Goal: Task Accomplishment & Management: Complete application form

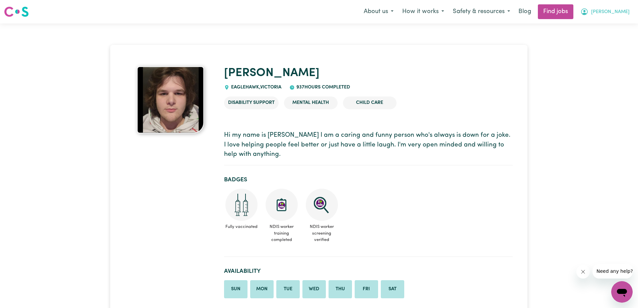
click at [617, 13] on span "[PERSON_NAME]" at bounding box center [610, 11] width 39 height 7
click at [615, 22] on link "My Account" at bounding box center [607, 26] width 53 height 13
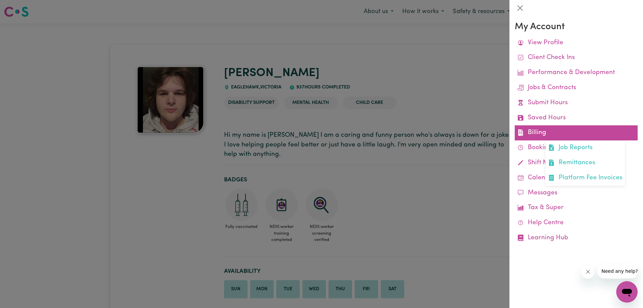
click at [554, 135] on link "Billing Job Reports Remittances Platform Fee Invoices" at bounding box center [576, 132] width 123 height 15
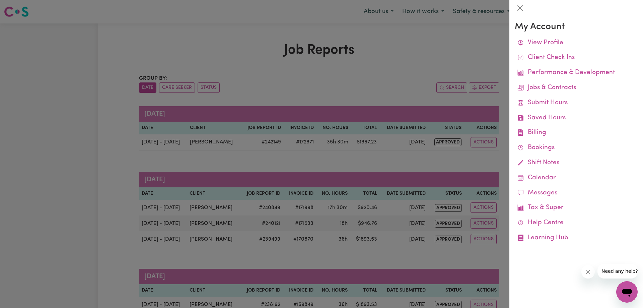
click at [373, 63] on div at bounding box center [321, 154] width 643 height 308
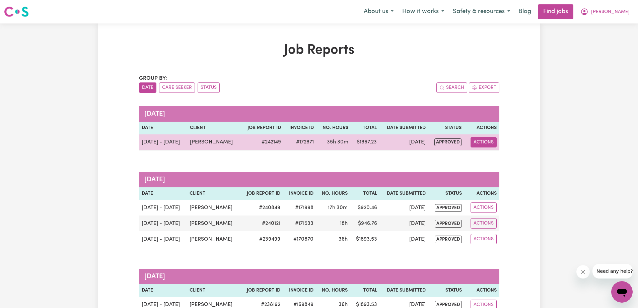
click at [485, 145] on button "Actions" at bounding box center [484, 142] width 26 height 10
click at [498, 154] on link "View Job Report" at bounding box center [499, 157] width 57 height 13
select select "pm"
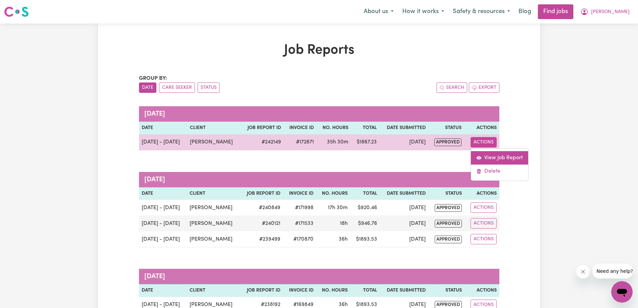
select select "pm"
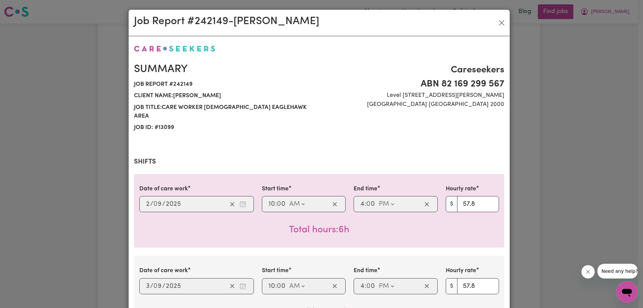
select select "57.8-Weekday"
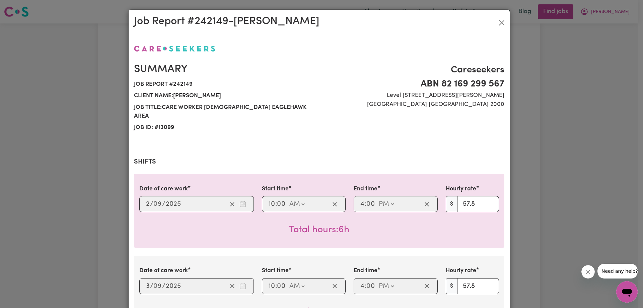
select select "57.8-Weekday"
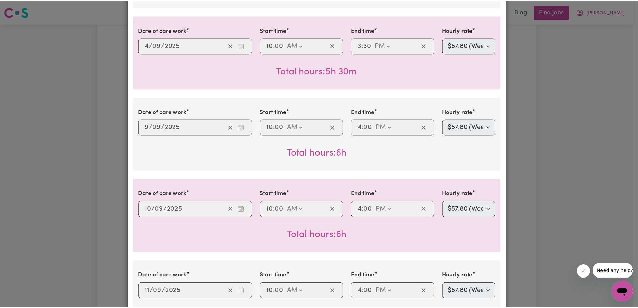
scroll to position [435, 0]
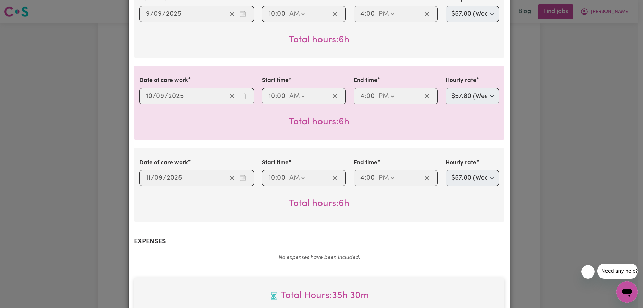
click at [576, 145] on div "Job Report # 242149 - [GEOGRAPHIC_DATA][PERSON_NAME] Summary Job report # 24214…" at bounding box center [321, 154] width 643 height 308
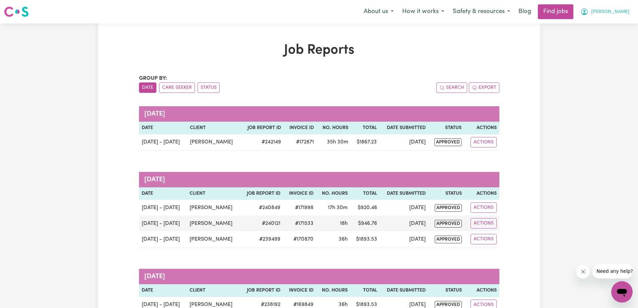
click at [618, 13] on span "[PERSON_NAME]" at bounding box center [610, 11] width 39 height 7
click at [609, 27] on link "My Account" at bounding box center [607, 26] width 53 height 13
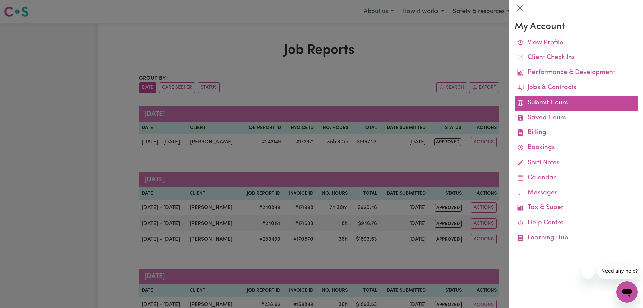
click at [564, 102] on link "Submit Hours" at bounding box center [576, 102] width 123 height 15
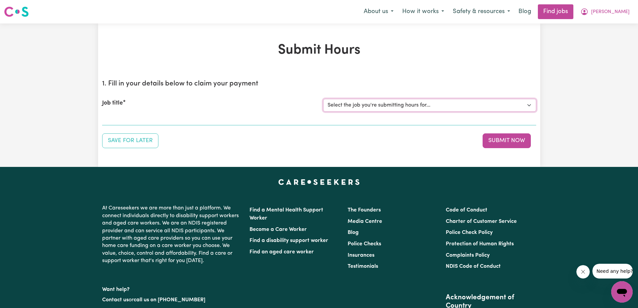
click at [438, 106] on select "Select the job you're submitting hours for... [[PERSON_NAME]] Care worker [DEMO…" at bounding box center [429, 105] width 213 height 13
select select "13099"
click at [323, 99] on select "Select the job you're submitting hours for... [[PERSON_NAME]] Care worker [DEMO…" at bounding box center [429, 105] width 213 height 13
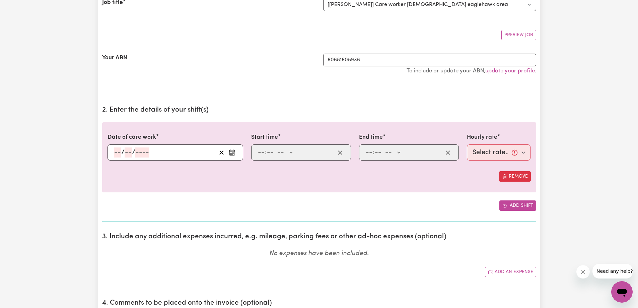
click at [512, 203] on button "Add shift" at bounding box center [517, 205] width 37 height 10
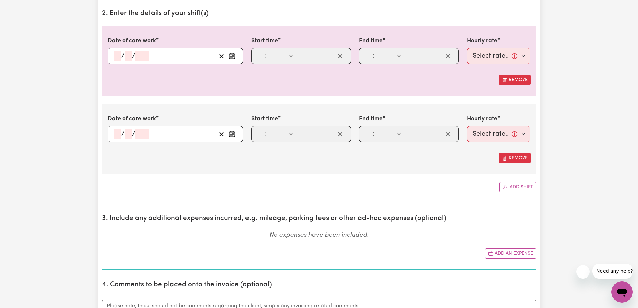
scroll to position [201, 0]
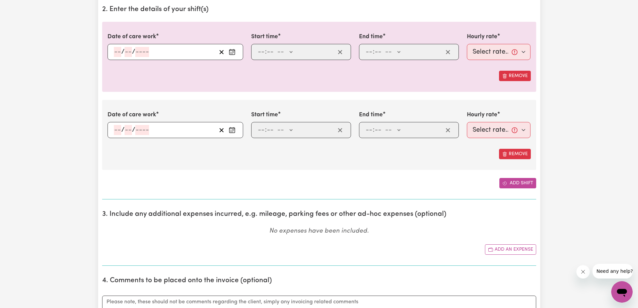
click at [519, 184] on button "Add shift" at bounding box center [517, 183] width 37 height 10
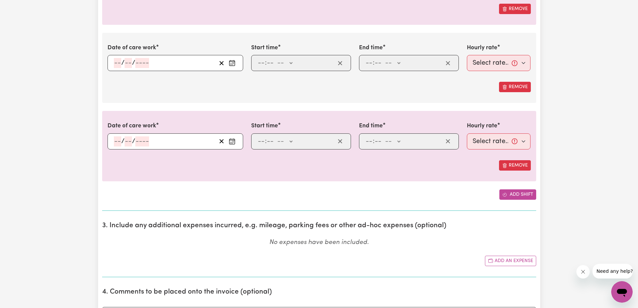
click at [523, 191] on button "Add shift" at bounding box center [517, 194] width 37 height 10
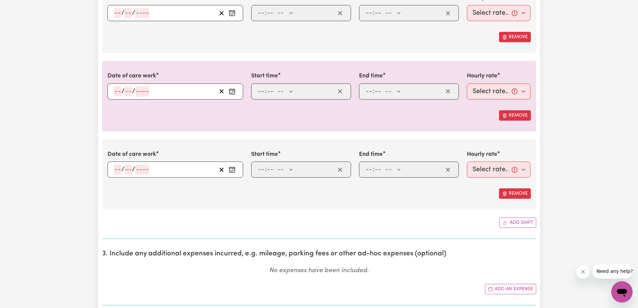
scroll to position [402, 0]
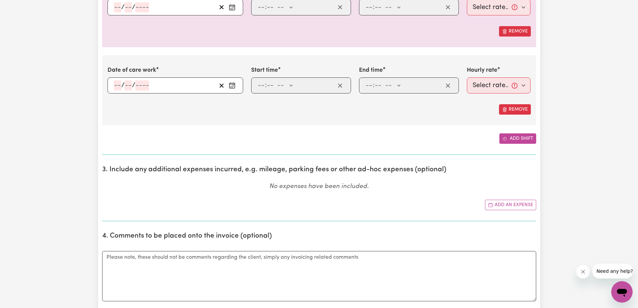
click at [525, 138] on button "Add shift" at bounding box center [517, 138] width 37 height 10
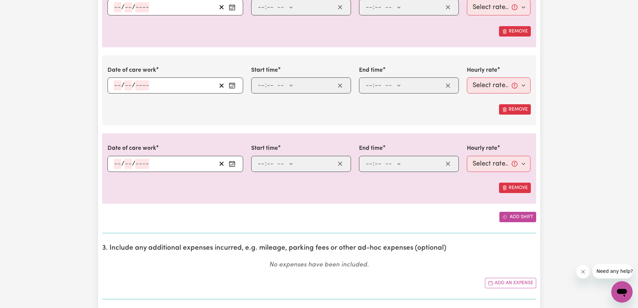
click at [517, 214] on button "Add shift" at bounding box center [517, 217] width 37 height 10
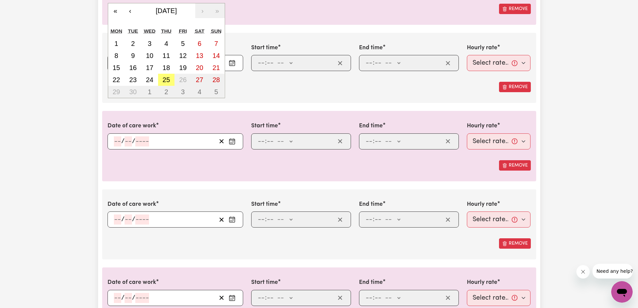
click at [120, 63] on div "/ / « ‹ [DATE] › » Mon Tue Wed Thu Fri Sat Sun 1 2 3 4 5 6 7 8 9 10 11 12 13 14…" at bounding box center [176, 63] width 136 height 16
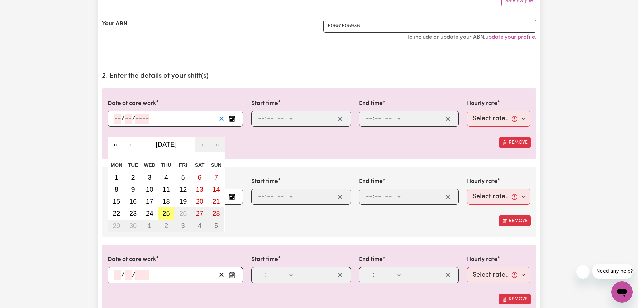
scroll to position [134, 0]
drag, startPoint x: 188, startPoint y: 79, endPoint x: 123, endPoint y: 118, distance: 75.7
click at [187, 79] on h2 "2. Enter the details of your shift(s)" at bounding box center [319, 76] width 434 height 8
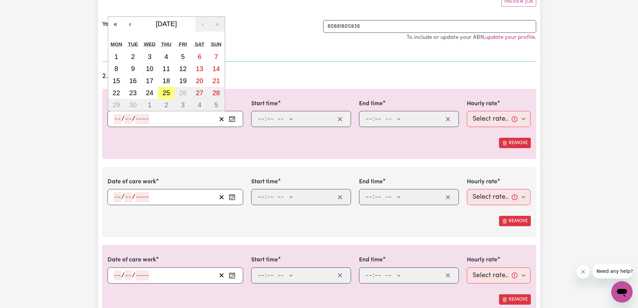
click at [118, 120] on input "number" at bounding box center [117, 119] width 7 height 10
click at [133, 77] on abbr "16" at bounding box center [132, 80] width 7 height 7
type input "[DATE]"
type input "16"
type input "9"
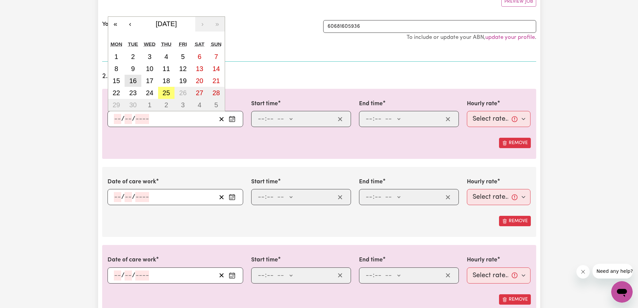
type input "2025"
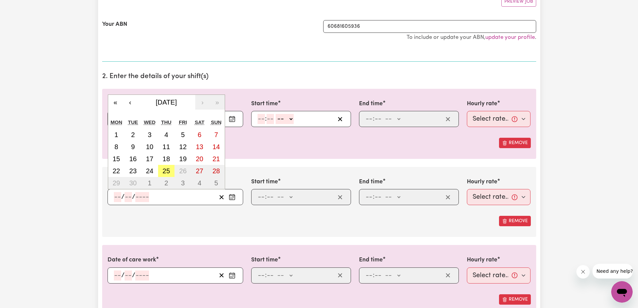
click at [117, 199] on input "number" at bounding box center [117, 197] width 7 height 10
click at [157, 158] on button "17" at bounding box center [149, 159] width 17 height 12
type input "[DATE]"
type input "17"
type input "9"
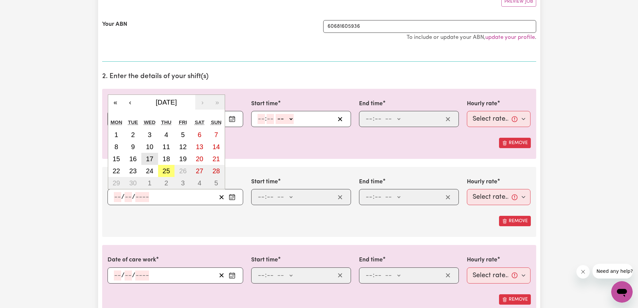
type input "2025"
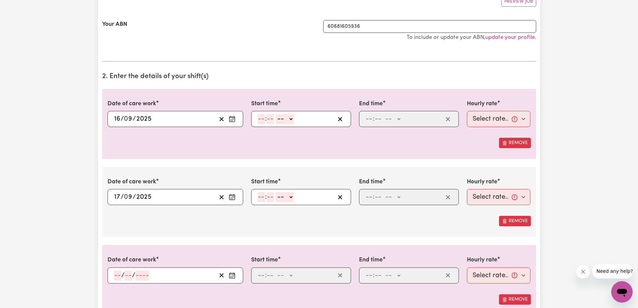
click at [115, 272] on input "number" at bounding box center [117, 275] width 7 height 10
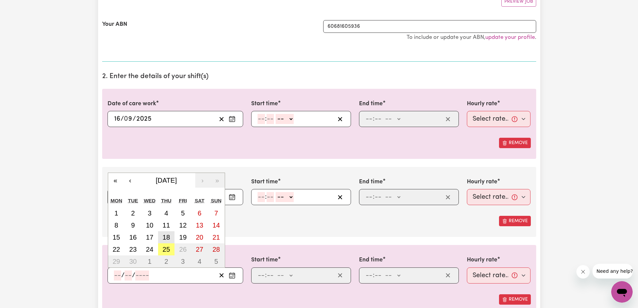
click at [171, 237] on button "18" at bounding box center [166, 237] width 17 height 12
type input "[DATE]"
type input "18"
type input "9"
type input "2025"
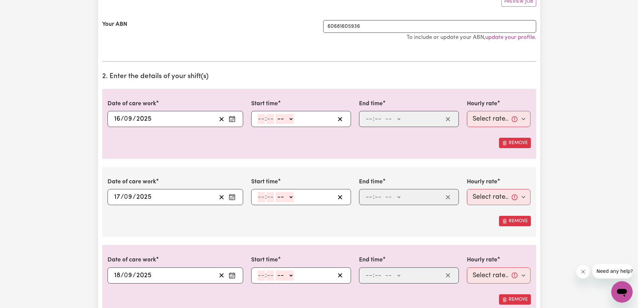
scroll to position [201, 0]
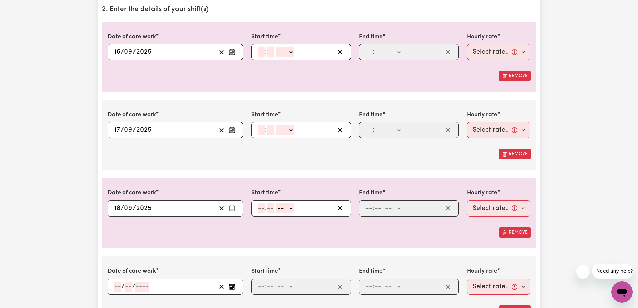
click at [118, 284] on input "number" at bounding box center [117, 286] width 7 height 10
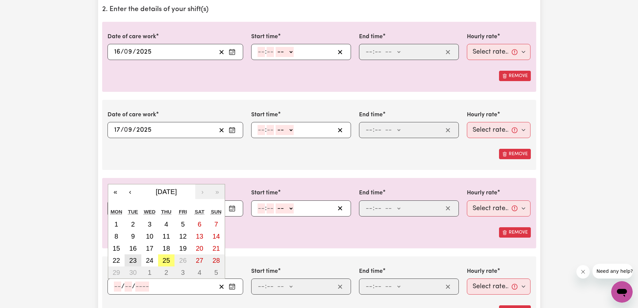
click at [133, 260] on abbr "23" at bounding box center [132, 260] width 7 height 7
type input "[DATE]"
type input "23"
type input "9"
type input "2025"
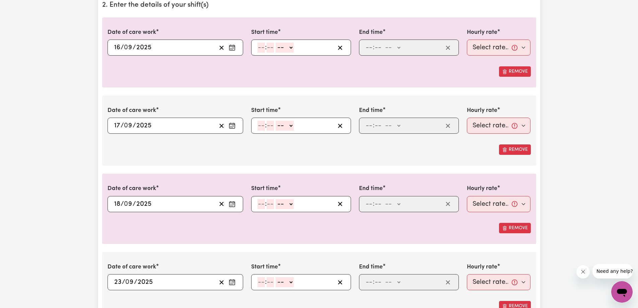
scroll to position [335, 0]
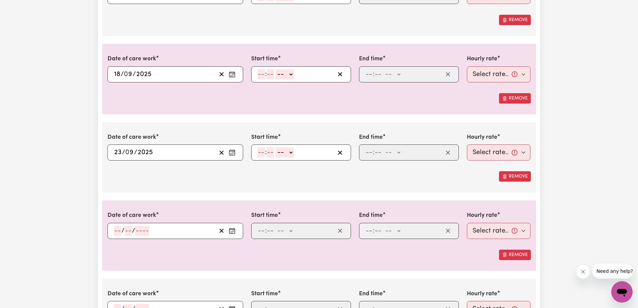
click at [118, 227] on input "number" at bounding box center [117, 231] width 7 height 10
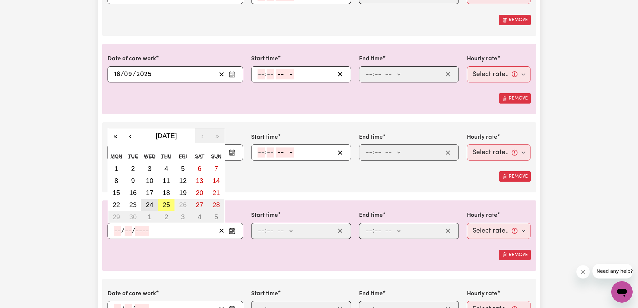
click at [149, 201] on abbr "24" at bounding box center [149, 204] width 7 height 7
type input "[DATE]"
type input "24"
type input "9"
type input "2025"
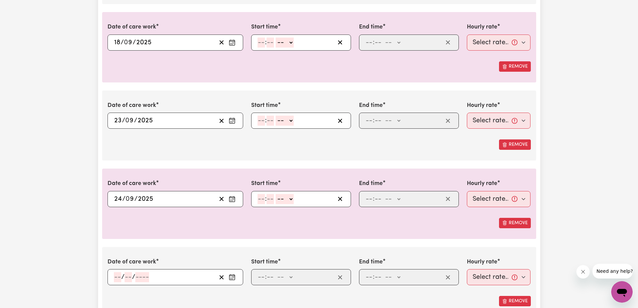
scroll to position [402, 0]
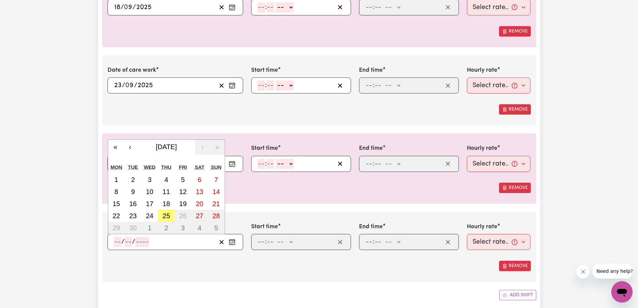
click at [117, 246] on input "number" at bounding box center [117, 242] width 7 height 10
click at [163, 215] on abbr "25" at bounding box center [165, 215] width 7 height 7
type input "[DATE]"
type input "25"
type input "9"
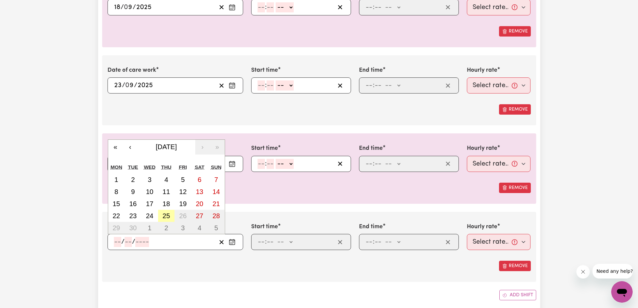
type input "2025"
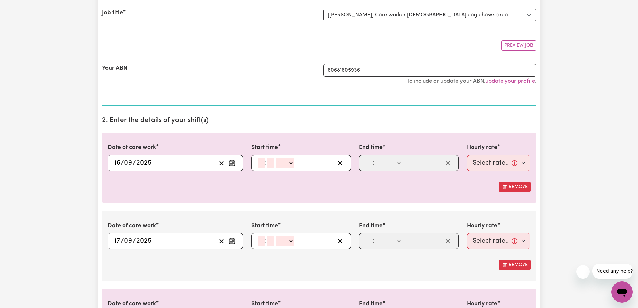
scroll to position [67, 0]
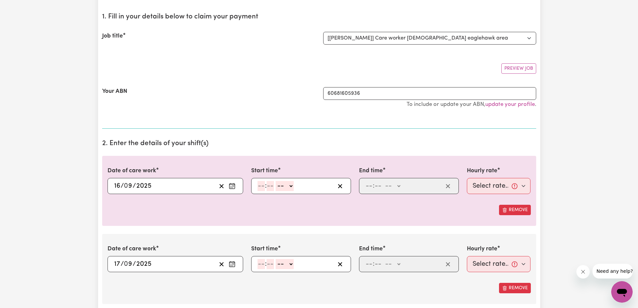
click at [258, 183] on input "number" at bounding box center [261, 186] width 7 height 10
type input "10"
type input "0"
drag, startPoint x: 284, startPoint y: 197, endPoint x: 285, endPoint y: 192, distance: 4.4
click at [284, 194] on div "Date of care work [DATE] 16 / 0 9 / 2025 « ‹ [DATE] › » Mon Tue Wed Thu Fri Sat…" at bounding box center [319, 191] width 434 height 70
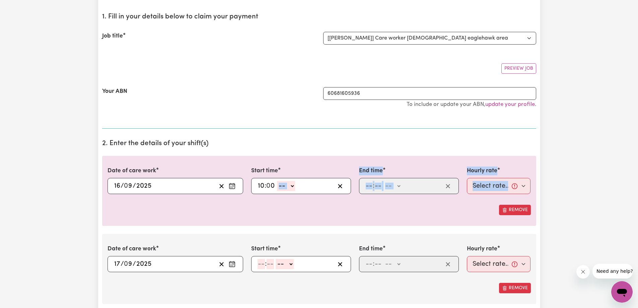
click at [285, 186] on select "-- AM PM" at bounding box center [286, 186] width 18 height 10
select select "am"
click at [277, 181] on select "-- AM PM" at bounding box center [286, 186] width 18 height 10
type input "10:00"
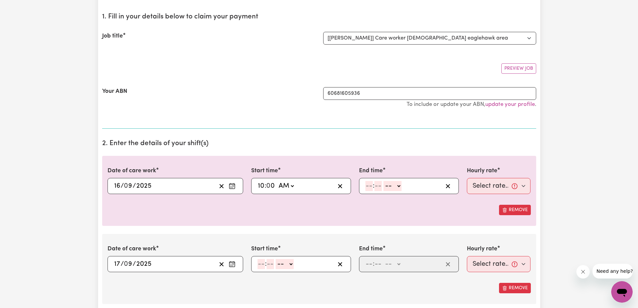
click at [366, 188] on input "number" at bounding box center [368, 186] width 7 height 10
type input "3"
type input "30"
click at [394, 187] on select "-- AM PM" at bounding box center [390, 186] width 18 height 10
select select "pm"
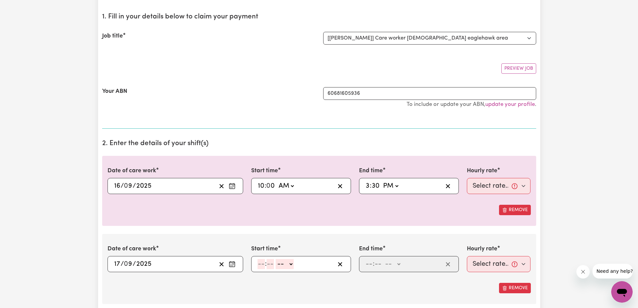
click at [381, 181] on select "-- AM PM" at bounding box center [390, 186] width 18 height 10
type input "15:30"
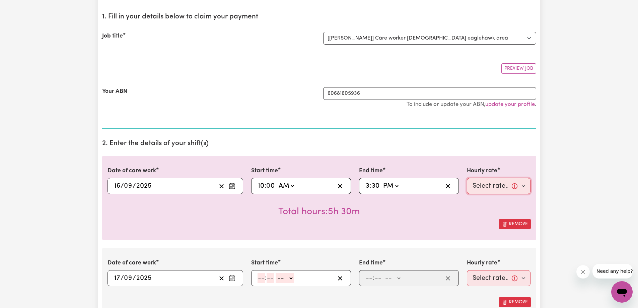
click at [490, 183] on select "Select rate... $57.80 (Weekday) $118.33 ([DATE])" at bounding box center [499, 186] width 64 height 16
select select "57.8-Weekday"
click at [467, 178] on select "Select rate... $57.80 (Weekday) $118.33 ([DATE])" at bounding box center [499, 186] width 64 height 16
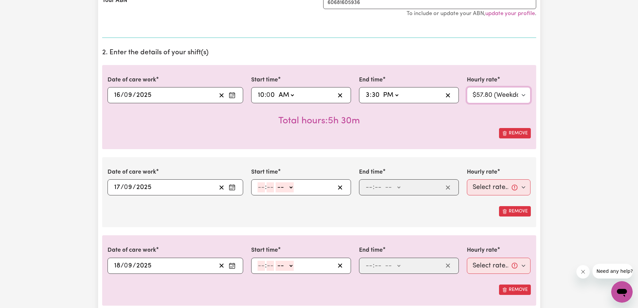
scroll to position [167, 0]
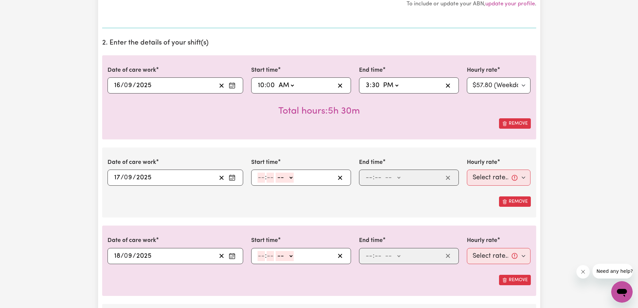
click at [261, 179] on input "number" at bounding box center [261, 177] width 7 height 10
type input "10"
type input "0"
click at [292, 177] on select "-- AM PM" at bounding box center [286, 177] width 18 height 10
select select "am"
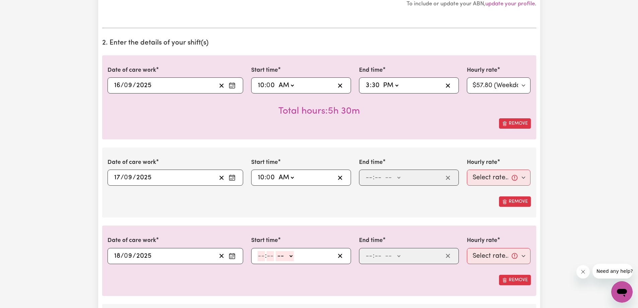
click at [277, 172] on select "-- AM PM" at bounding box center [286, 177] width 18 height 10
type input "10:00"
click at [366, 178] on input "number" at bounding box center [368, 177] width 7 height 10
type input "4"
type input "00"
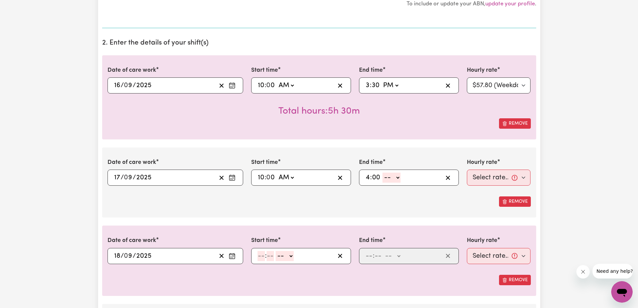
drag, startPoint x: 397, startPoint y: 178, endPoint x: 395, endPoint y: 182, distance: 4.7
click at [397, 178] on select "-- AM PM" at bounding box center [391, 177] width 18 height 10
select select "pm"
click at [382, 172] on select "-- AM PM" at bounding box center [391, 177] width 18 height 10
type input "16:00"
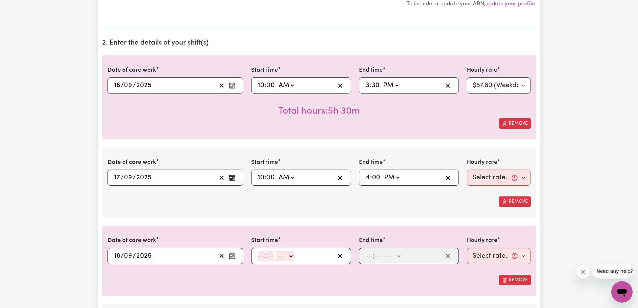
type input "0"
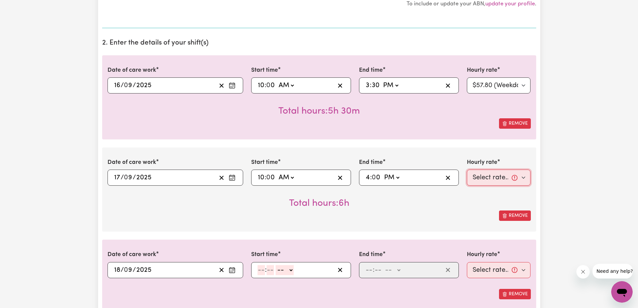
click at [490, 184] on select "Select rate... $57.80 (Weekday) $118.33 ([DATE])" at bounding box center [499, 177] width 64 height 16
select select "57.8-Weekday"
click at [467, 169] on select "Select rate... $57.80 (Weekday) $118.33 ([DATE])" at bounding box center [499, 177] width 64 height 16
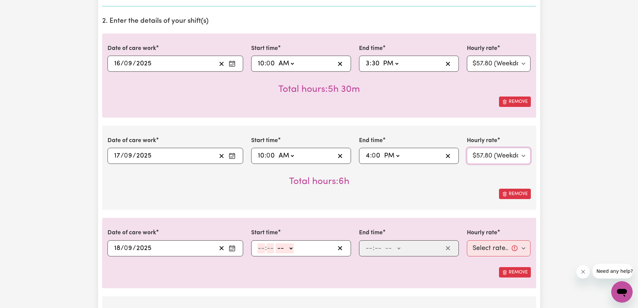
scroll to position [201, 0]
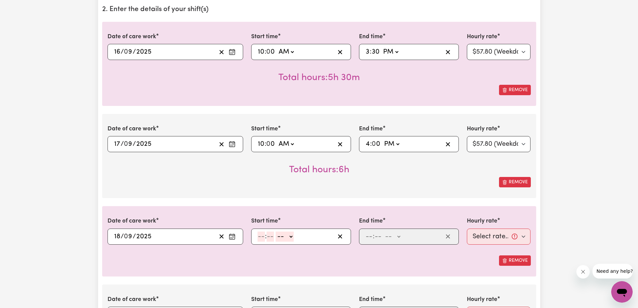
click at [259, 235] on input "number" at bounding box center [261, 236] width 7 height 10
type input "10"
type input "0"
click at [286, 237] on select "-- AM PM" at bounding box center [286, 236] width 18 height 10
select select "am"
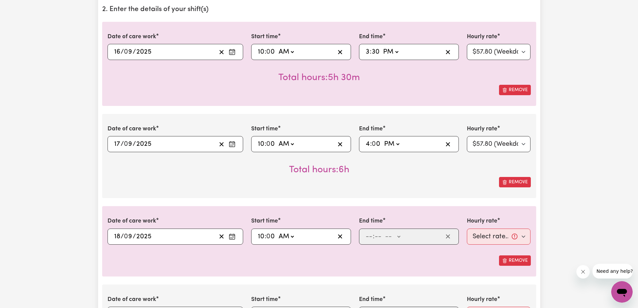
click at [277, 231] on select "-- AM PM" at bounding box center [286, 236] width 18 height 10
type input "10:00"
click at [365, 236] on input "number" at bounding box center [368, 236] width 7 height 10
type input "4"
type input "0"
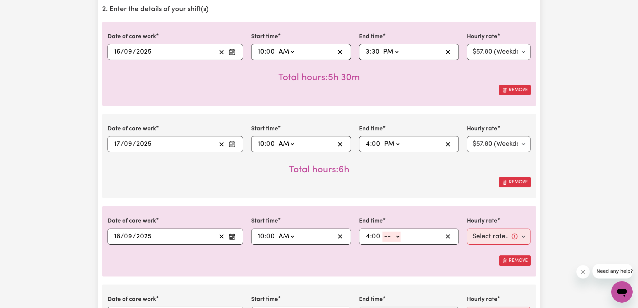
click at [399, 236] on select "-- AM PM" at bounding box center [391, 236] width 18 height 10
select select "pm"
click at [382, 231] on select "-- AM PM" at bounding box center [391, 236] width 18 height 10
type input "16:00"
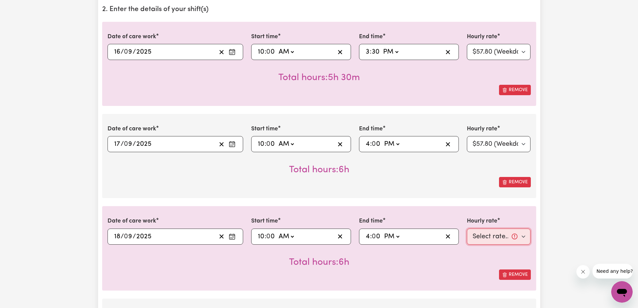
click at [478, 239] on select "Select rate... $57.80 (Weekday) $118.33 ([DATE])" at bounding box center [499, 236] width 64 height 16
select select "57.8-Weekday"
click at [467, 228] on select "Select rate... $57.80 (Weekday) $118.33 ([DATE])" at bounding box center [499, 236] width 64 height 16
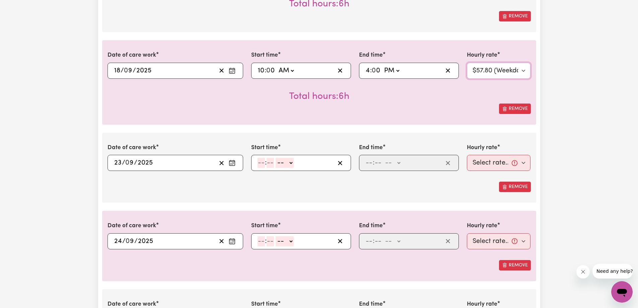
scroll to position [368, 0]
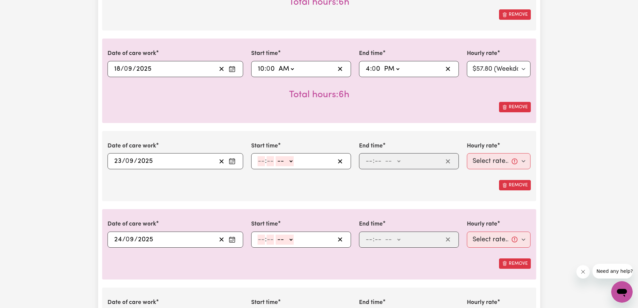
click at [262, 160] on input "number" at bounding box center [261, 161] width 7 height 10
type input "10"
type input "0"
click at [292, 164] on select "-- AM PM" at bounding box center [286, 161] width 18 height 10
select select "am"
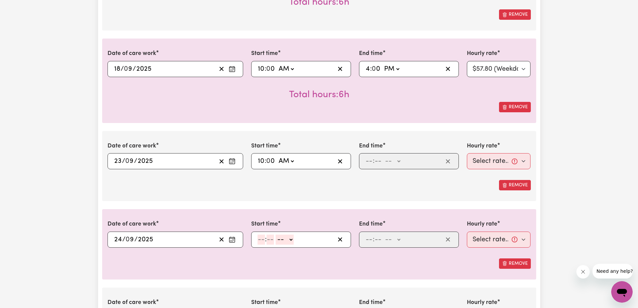
click at [277, 156] on select "-- AM PM" at bounding box center [286, 161] width 18 height 10
type input "10:00"
click at [368, 163] on input "number" at bounding box center [368, 161] width 7 height 10
type input "4"
click at [369, 163] on input "4" at bounding box center [367, 161] width 5 height 10
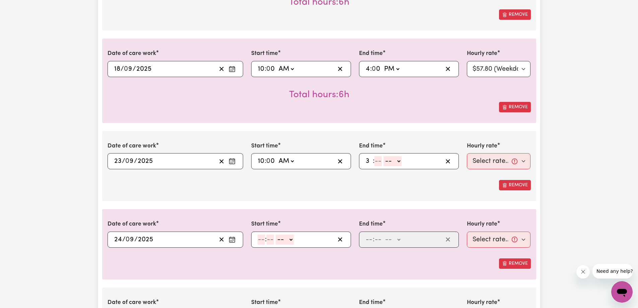
type input "3"
type input "30"
click at [385, 164] on select "-- AM PM" at bounding box center [390, 161] width 18 height 10
select select "am"
click at [381, 156] on select "-- AM PM" at bounding box center [390, 161] width 18 height 10
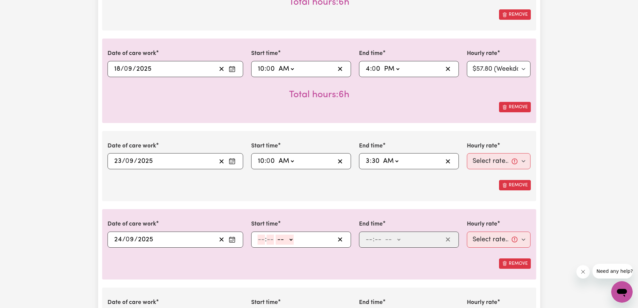
type input "03:30"
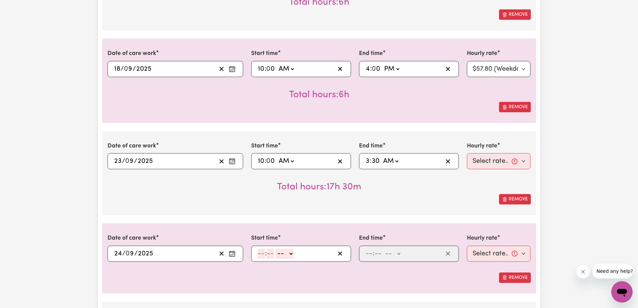
click at [391, 165] on select "AM PM" at bounding box center [390, 161] width 18 height 10
select select "pm"
click at [381, 156] on select "AM PM" at bounding box center [390, 161] width 18 height 10
type input "15:30"
click at [490, 163] on select "Select rate... $57.80 (Weekday) $118.33 ([DATE])" at bounding box center [499, 161] width 64 height 16
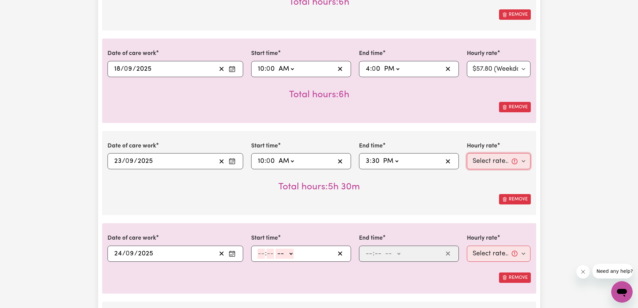
select select "57.8-Weekday"
click at [467, 153] on select "Select rate... $57.80 (Weekday) $118.33 ([DATE])" at bounding box center [499, 161] width 64 height 16
click at [262, 253] on input "number" at bounding box center [261, 254] width 7 height 10
type input "10"
type input "0"
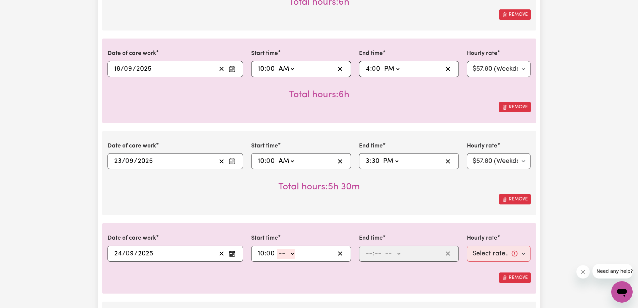
click at [291, 253] on select "-- AM PM" at bounding box center [286, 254] width 18 height 10
select select "am"
click at [277, 249] on select "-- AM PM" at bounding box center [286, 254] width 18 height 10
type input "10:00"
click at [366, 250] on input "number" at bounding box center [368, 254] width 7 height 10
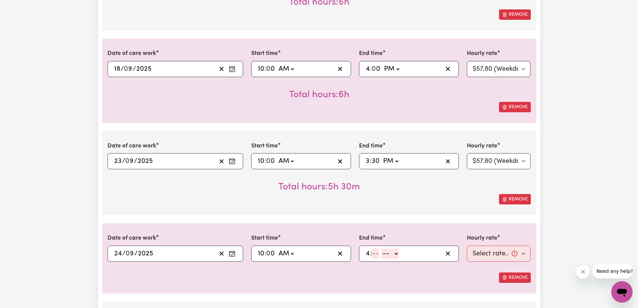
type input "4"
type input "0"
click at [385, 254] on select "-- AM PM" at bounding box center [391, 254] width 18 height 10
select select "pm"
click at [382, 249] on select "-- AM PM" at bounding box center [391, 254] width 18 height 10
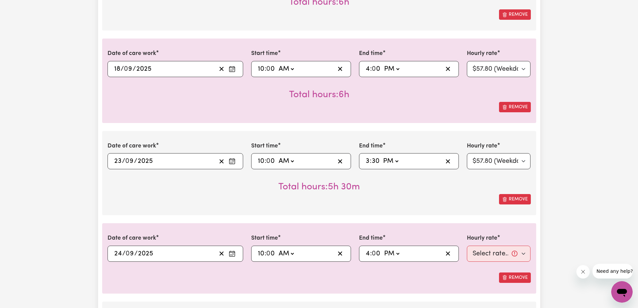
type input "16:00"
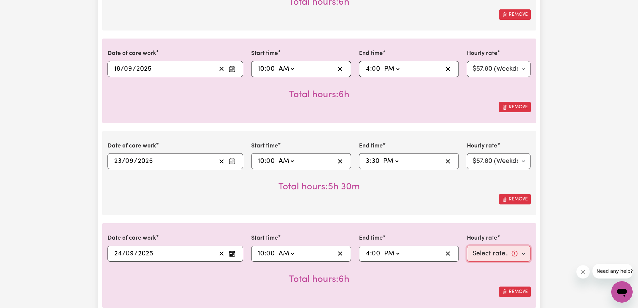
click at [506, 248] on select "Select rate... $57.80 (Weekday) $118.33 ([DATE])" at bounding box center [499, 253] width 64 height 16
select select "57.8-Weekday"
click at [467, 245] on select "Select rate... $57.80 (Weekday) $118.33 ([DATE])" at bounding box center [499, 253] width 64 height 16
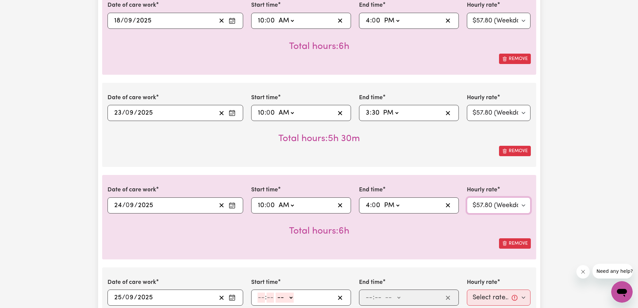
scroll to position [469, 0]
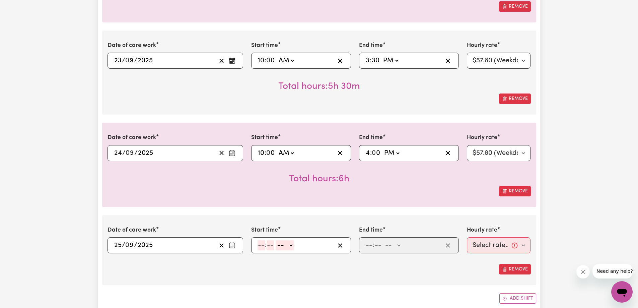
click at [262, 243] on input "number" at bounding box center [261, 245] width 7 height 10
type input "10"
click at [279, 244] on select "-- AM PM" at bounding box center [284, 245] width 18 height 10
select select "am"
click at [275, 240] on select "-- AM PM" at bounding box center [284, 245] width 18 height 10
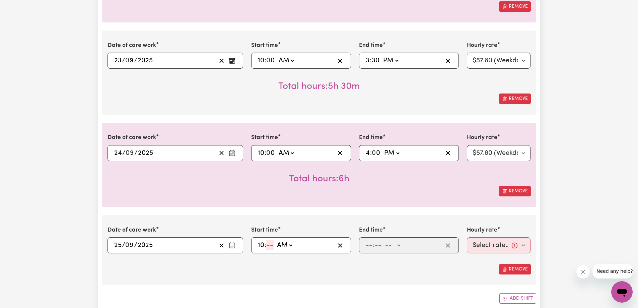
click at [272, 242] on input "number" at bounding box center [269, 245] width 7 height 10
type input "10:00"
type input "0"
click at [368, 245] on input "number" at bounding box center [368, 245] width 7 height 10
type input "4"
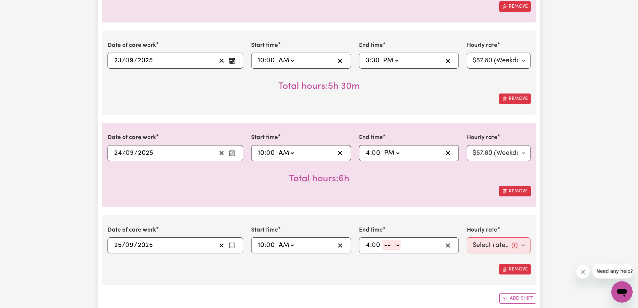
type input "0"
drag, startPoint x: 391, startPoint y: 243, endPoint x: 395, endPoint y: 250, distance: 7.5
click at [391, 243] on select "-- AM PM" at bounding box center [391, 245] width 18 height 10
select select "pm"
click at [382, 240] on select "-- AM PM" at bounding box center [391, 245] width 18 height 10
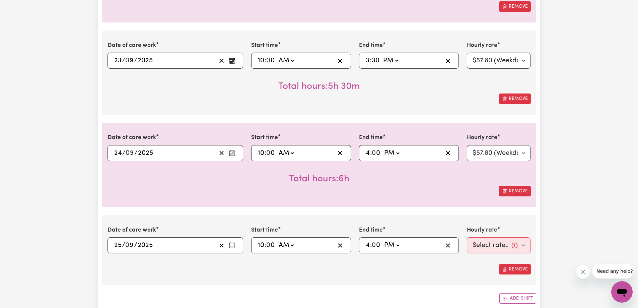
type input "16:00"
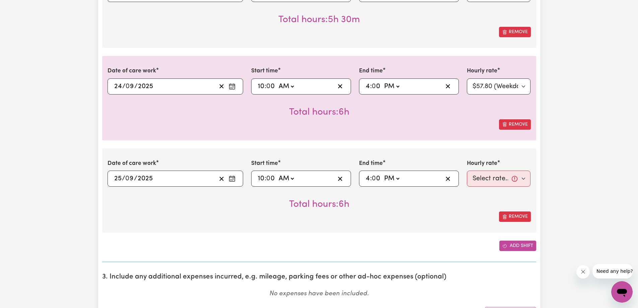
scroll to position [603, 0]
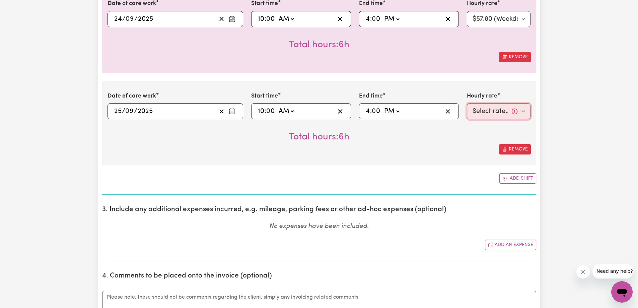
click at [506, 114] on select "Select rate... $57.80 (Weekday) $118.33 ([DATE])" at bounding box center [499, 111] width 64 height 16
select select "57.8-Weekday"
click at [467, 103] on select "Select rate... $57.80 (Weekday) $118.33 ([DATE])" at bounding box center [499, 111] width 64 height 16
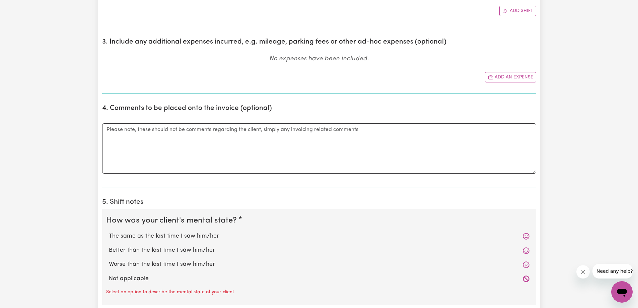
scroll to position [871, 0]
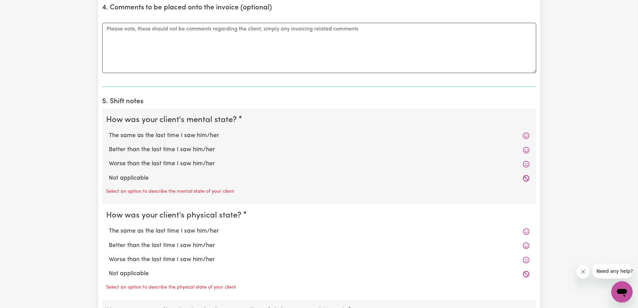
click at [208, 150] on label "Better than the last time I saw him/her" at bounding box center [319, 149] width 421 height 9
click at [109, 145] on input "Better than the last time I saw him/her" at bounding box center [109, 145] width 0 height 0
radio input "true"
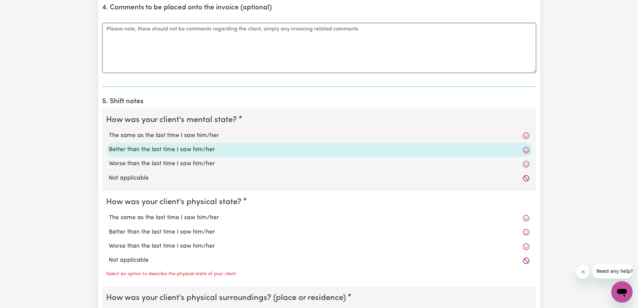
click at [190, 231] on label "Better than the last time I saw him/her" at bounding box center [319, 232] width 421 height 9
click at [109, 228] on input "Better than the last time I saw him/her" at bounding box center [109, 227] width 0 height 0
radio input "true"
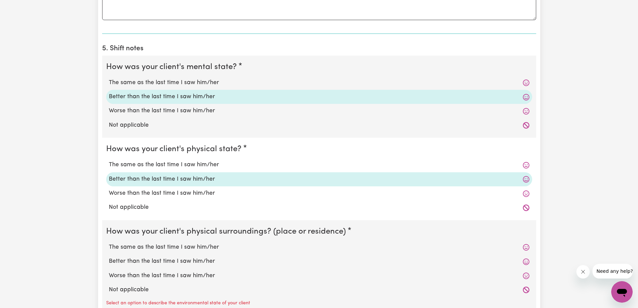
scroll to position [1005, 0]
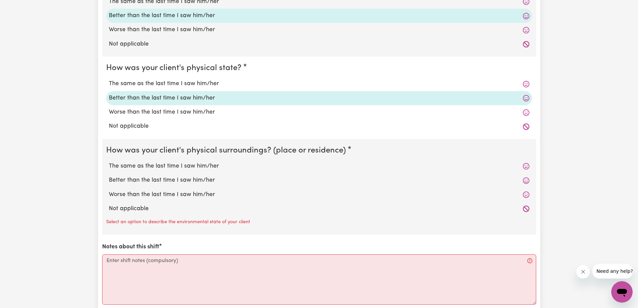
click at [189, 181] on label "Better than the last time I saw him/her" at bounding box center [319, 180] width 421 height 9
click at [109, 176] on input "Better than the last time I saw him/her" at bounding box center [109, 176] width 0 height 0
radio input "true"
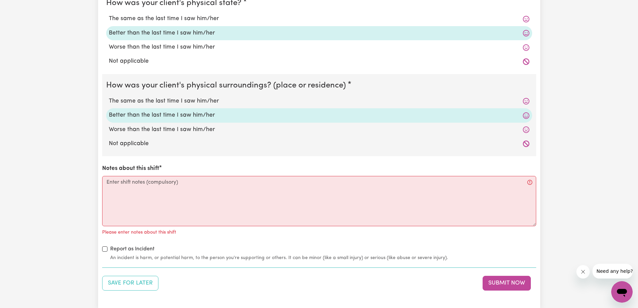
scroll to position [1105, 0]
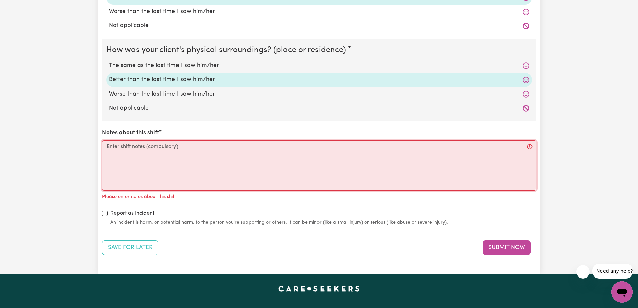
click at [175, 153] on textarea "Notes about this shift" at bounding box center [319, 165] width 434 height 50
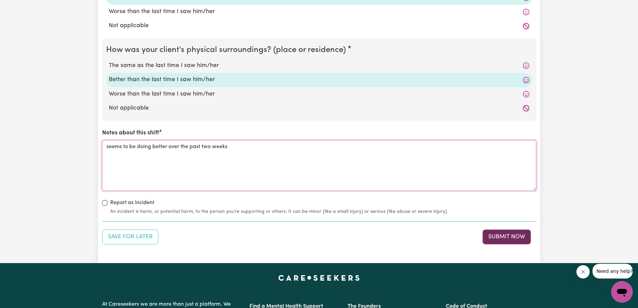
type textarea "seems to be doing better over the past two weeks"
click at [501, 235] on button "Submit Now" at bounding box center [507, 236] width 48 height 15
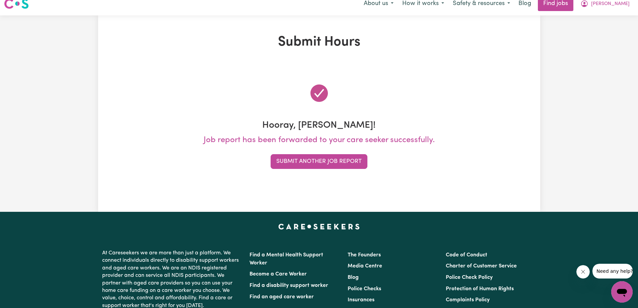
scroll to position [0, 0]
